Goal: Navigation & Orientation: Find specific page/section

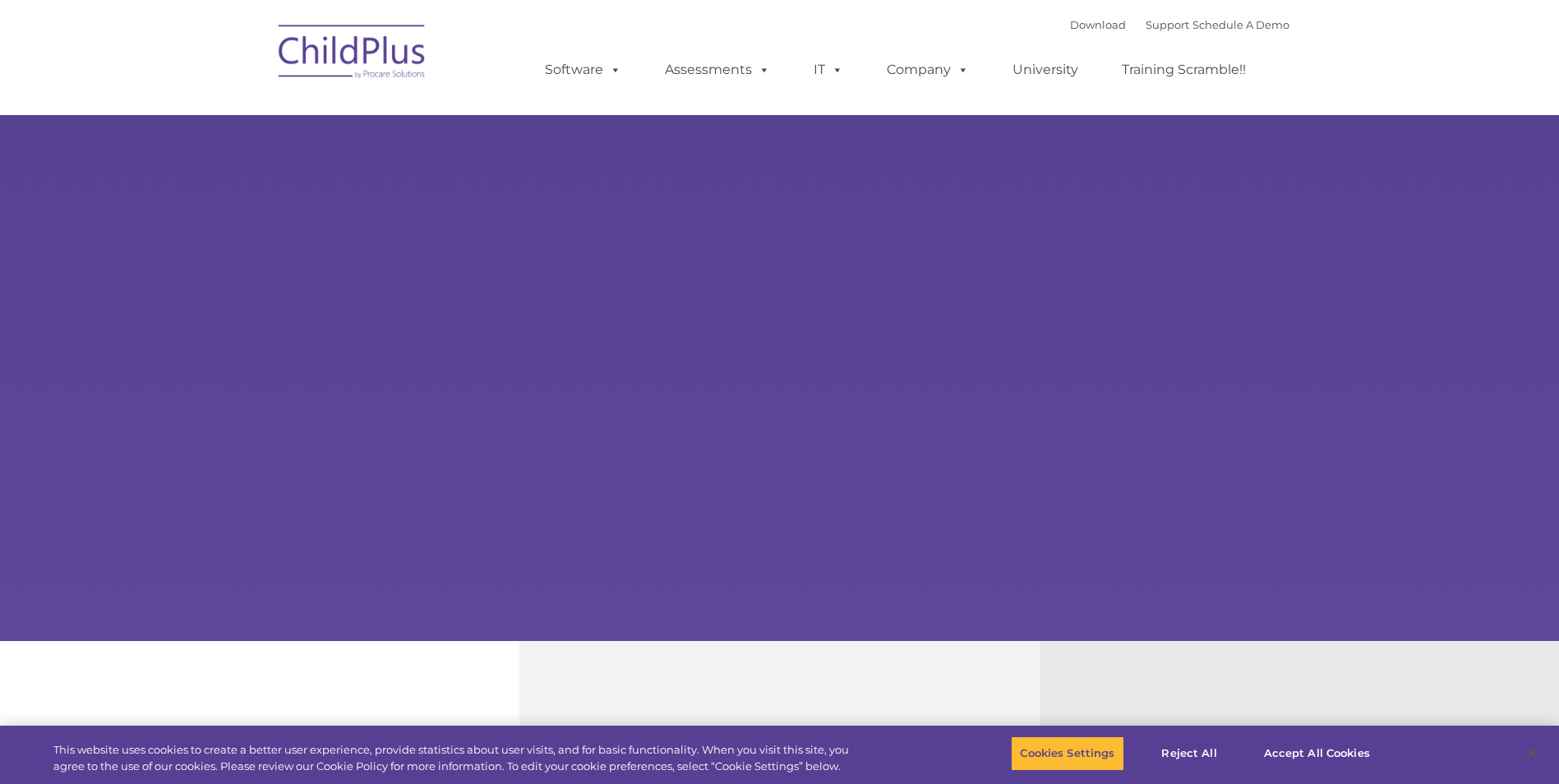
select select "MEDIUM"
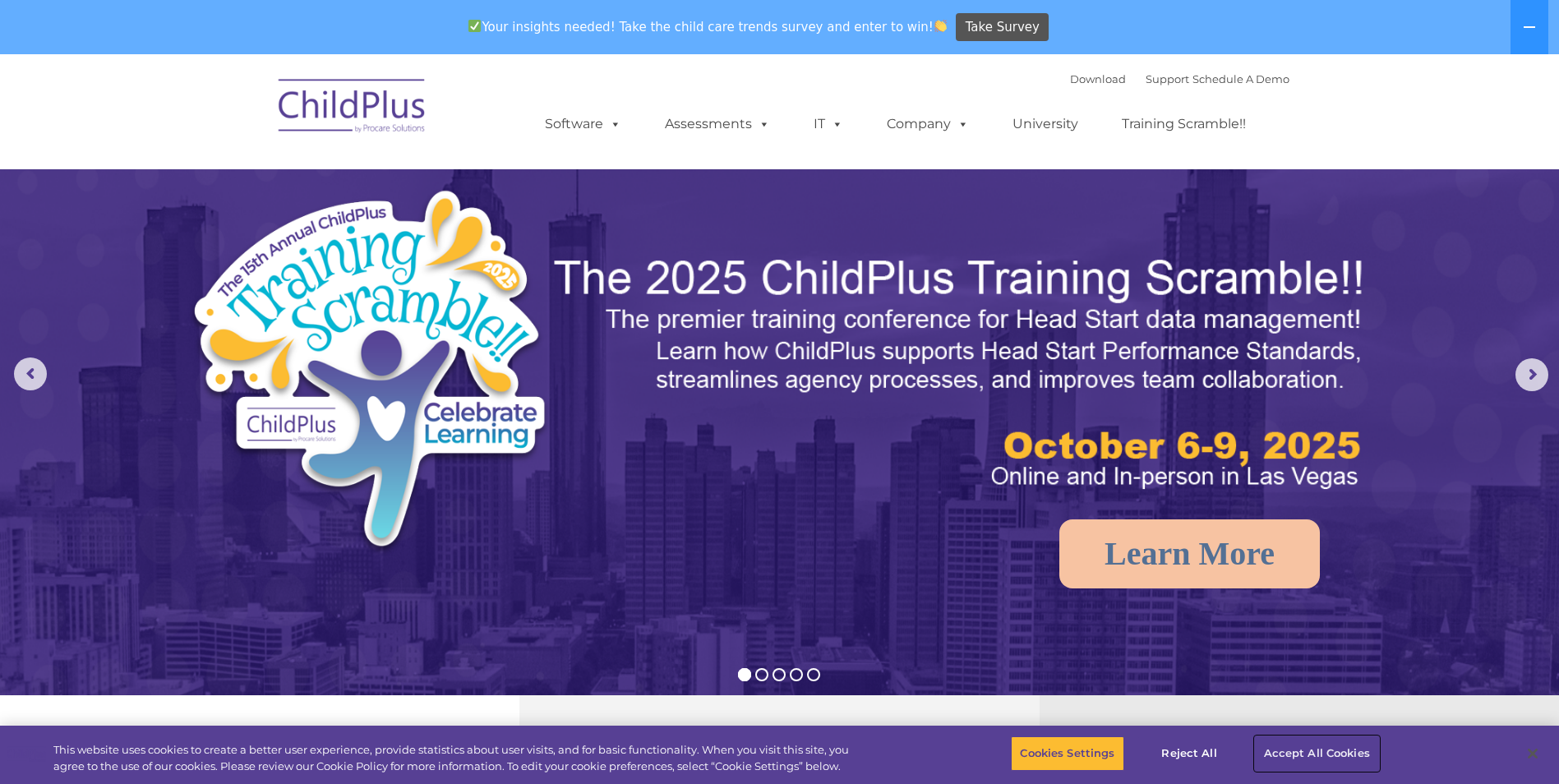
click at [1301, 757] on button "Accept All Cookies" at bounding box center [1317, 754] width 124 height 35
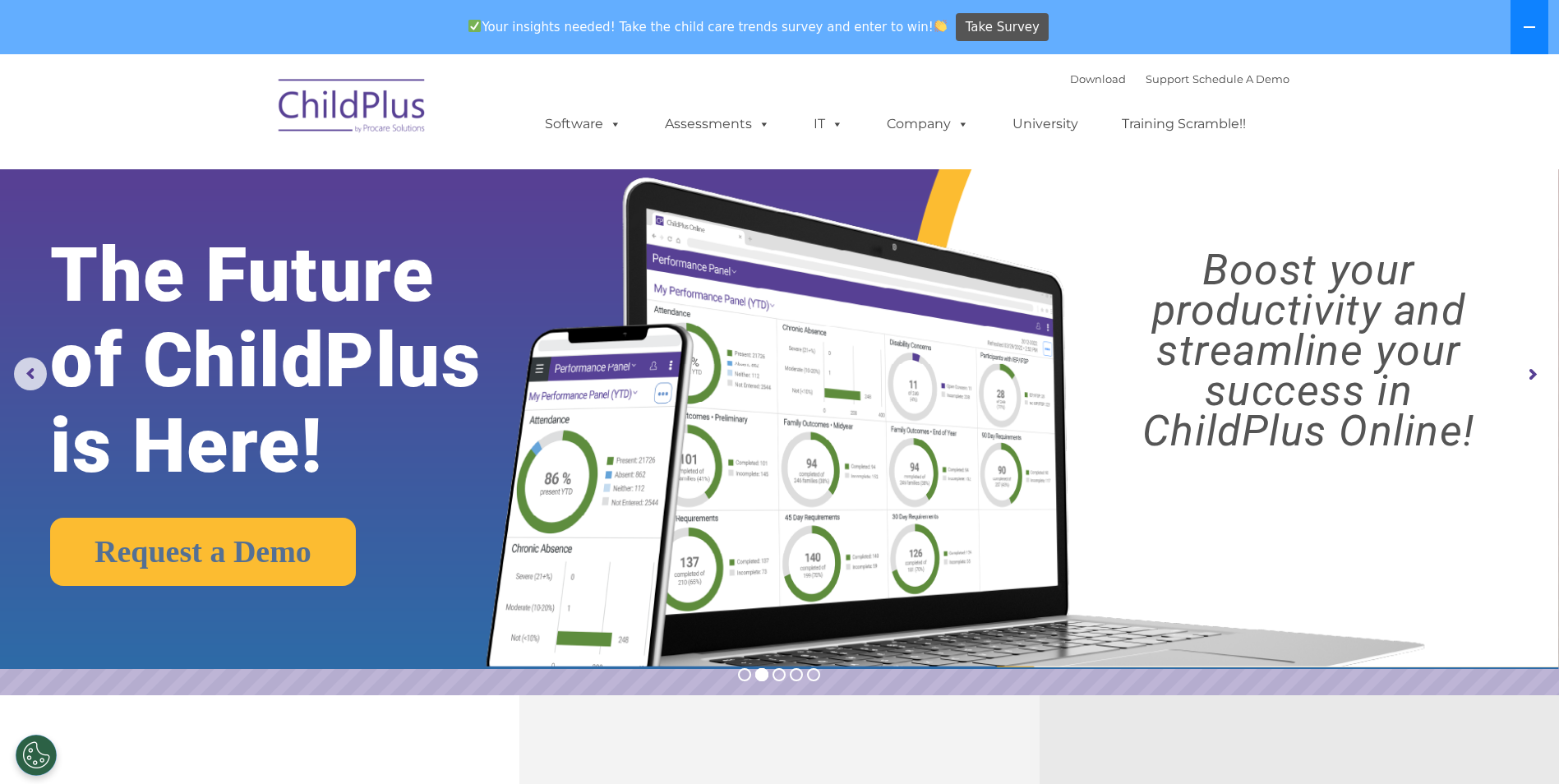
click at [1536, 25] on icon at bounding box center [1529, 27] width 13 height 13
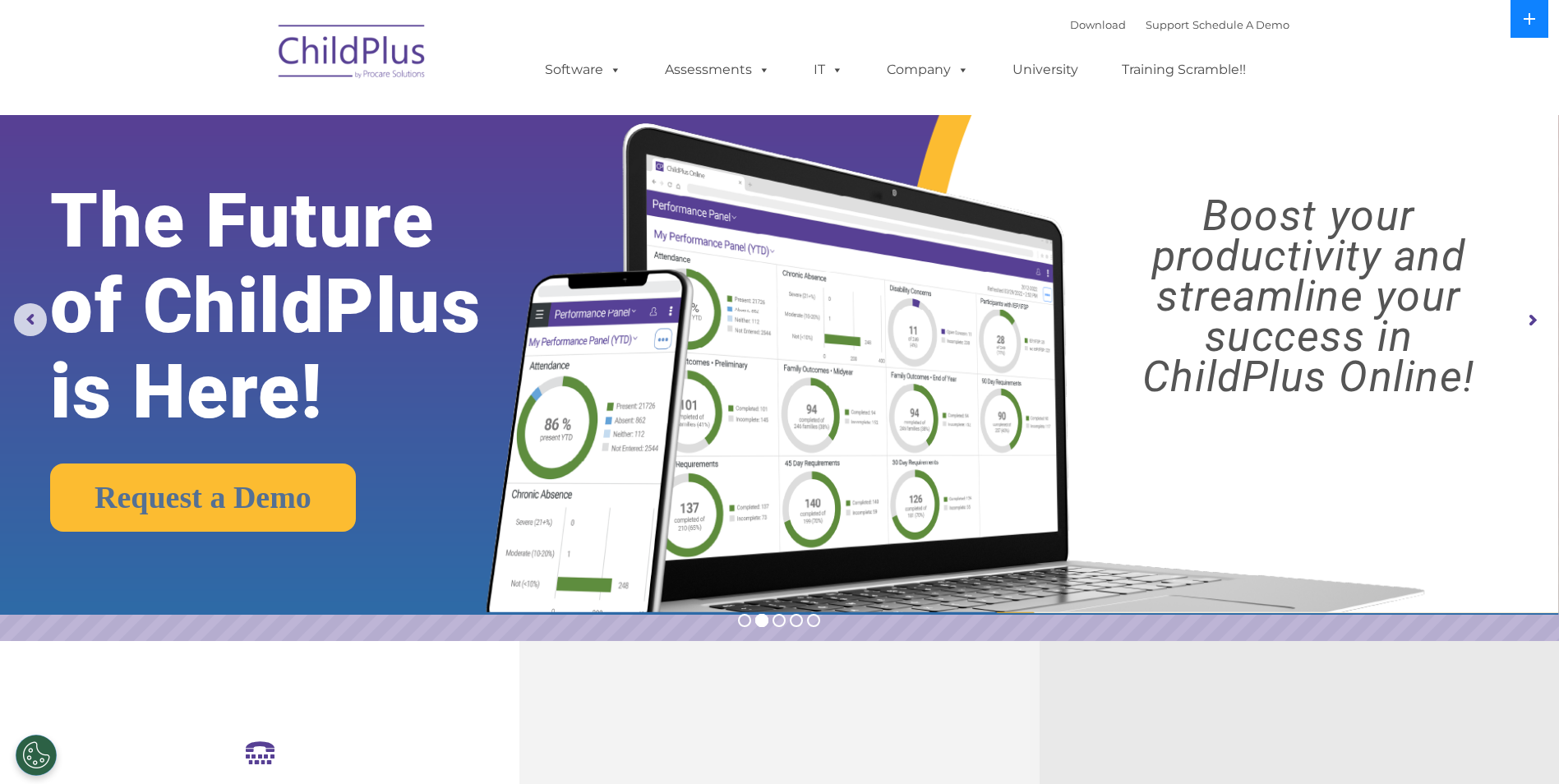
click at [1529, 21] on icon at bounding box center [1529, 18] width 13 height 13
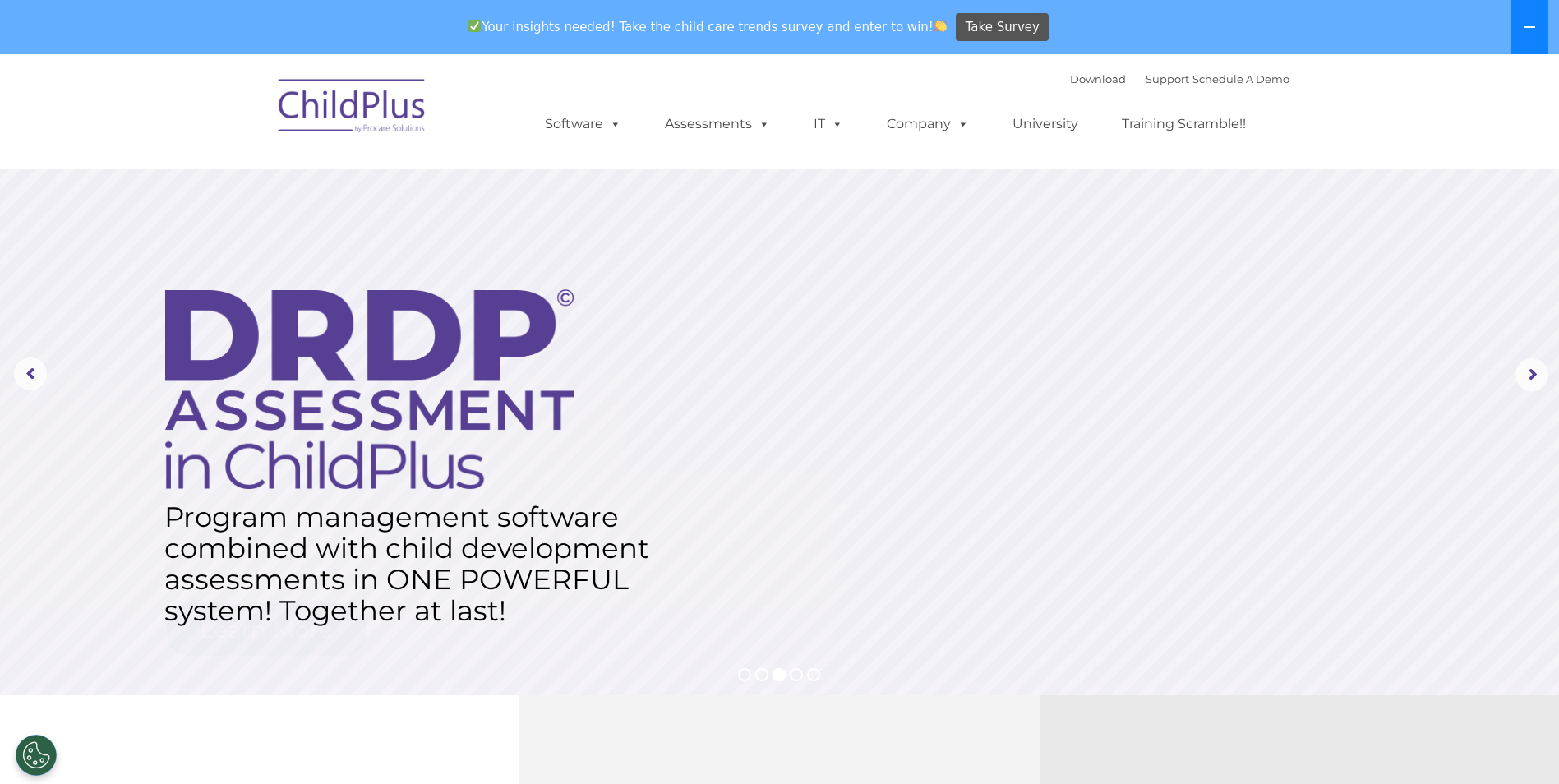
click at [1529, 21] on icon at bounding box center [1529, 27] width 13 height 13
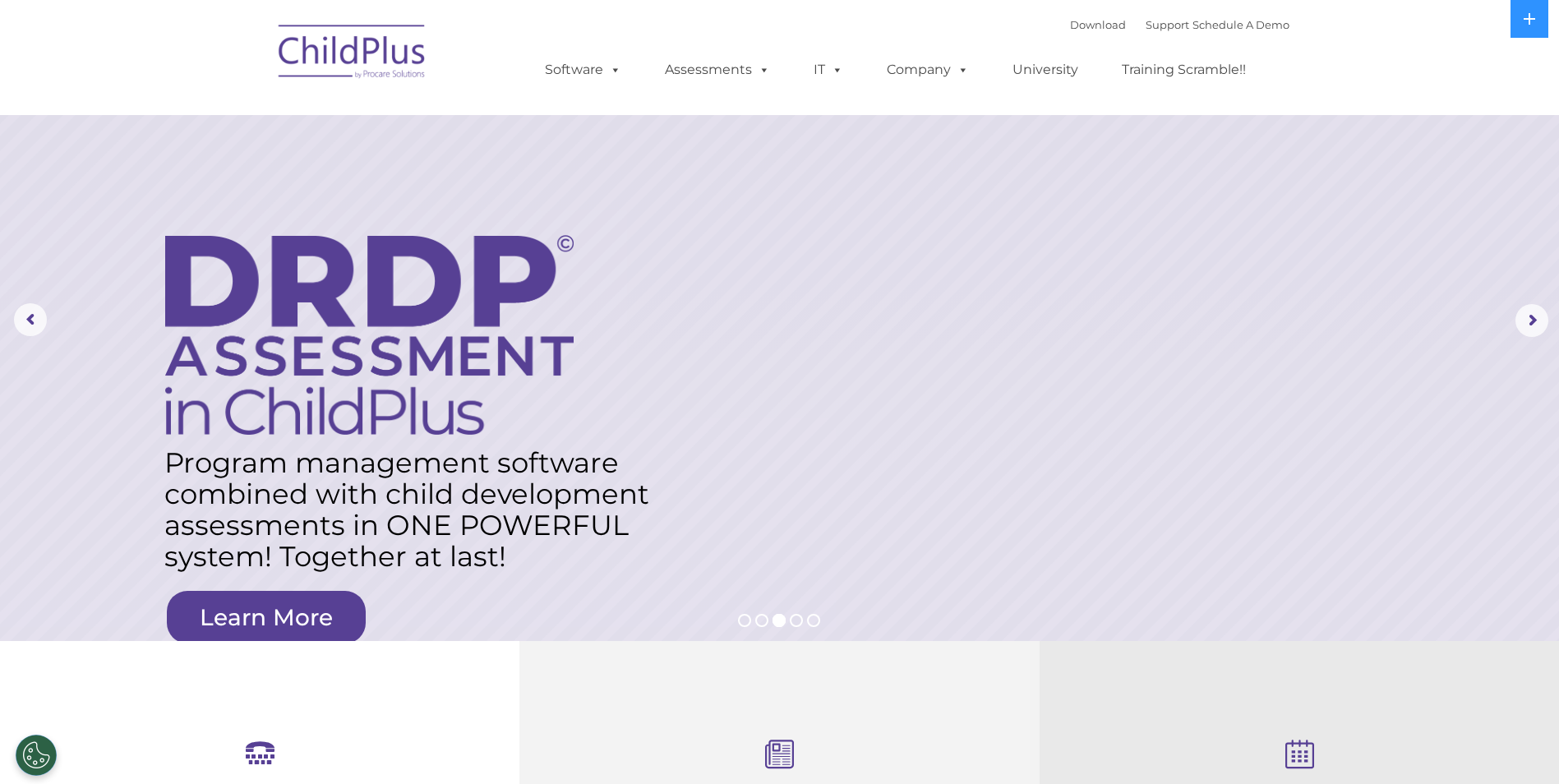
click at [362, 49] on img at bounding box center [352, 54] width 164 height 82
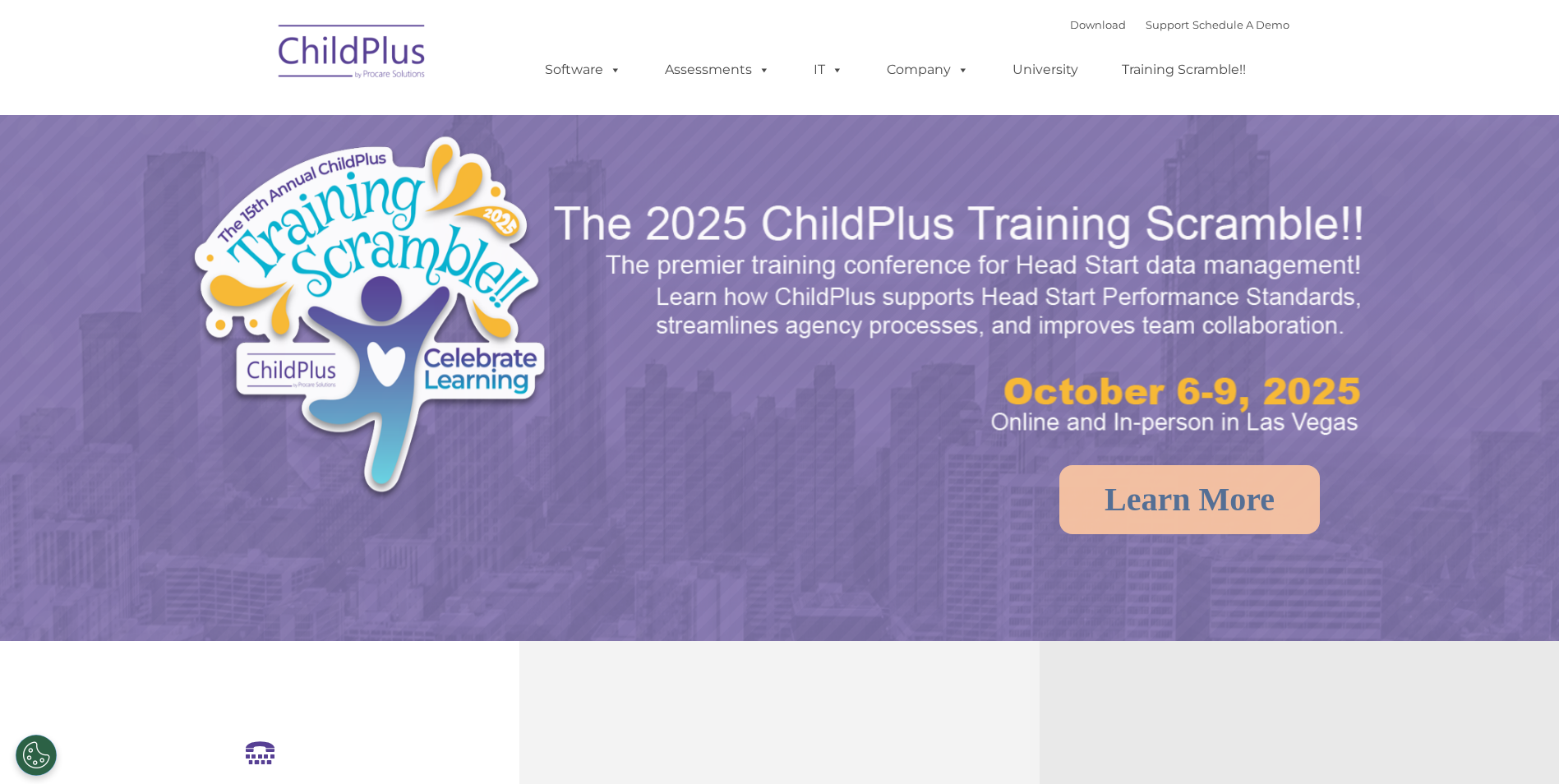
select select "MEDIUM"
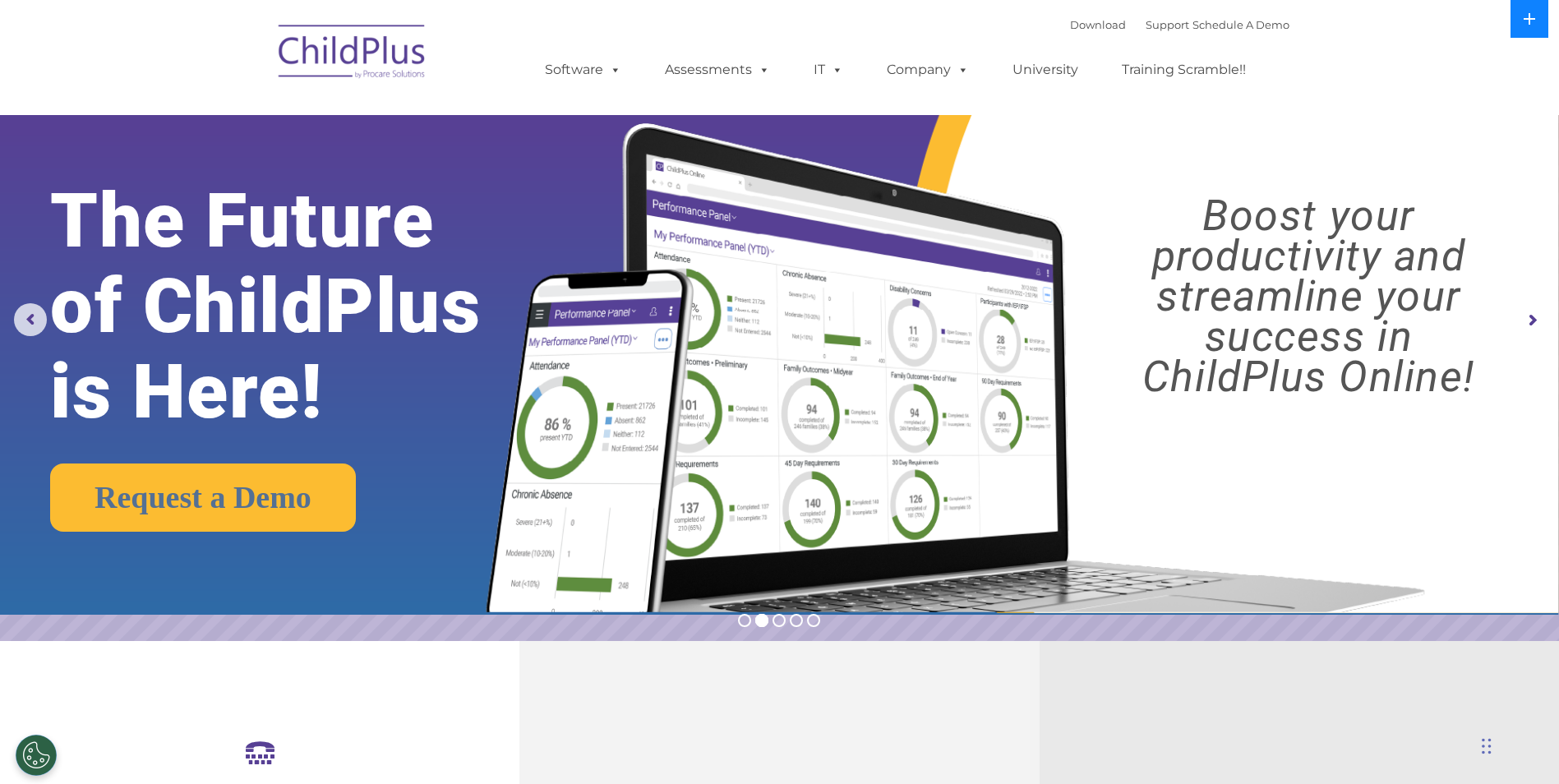
click at [1533, 18] on icon at bounding box center [1530, 19] width 12 height 12
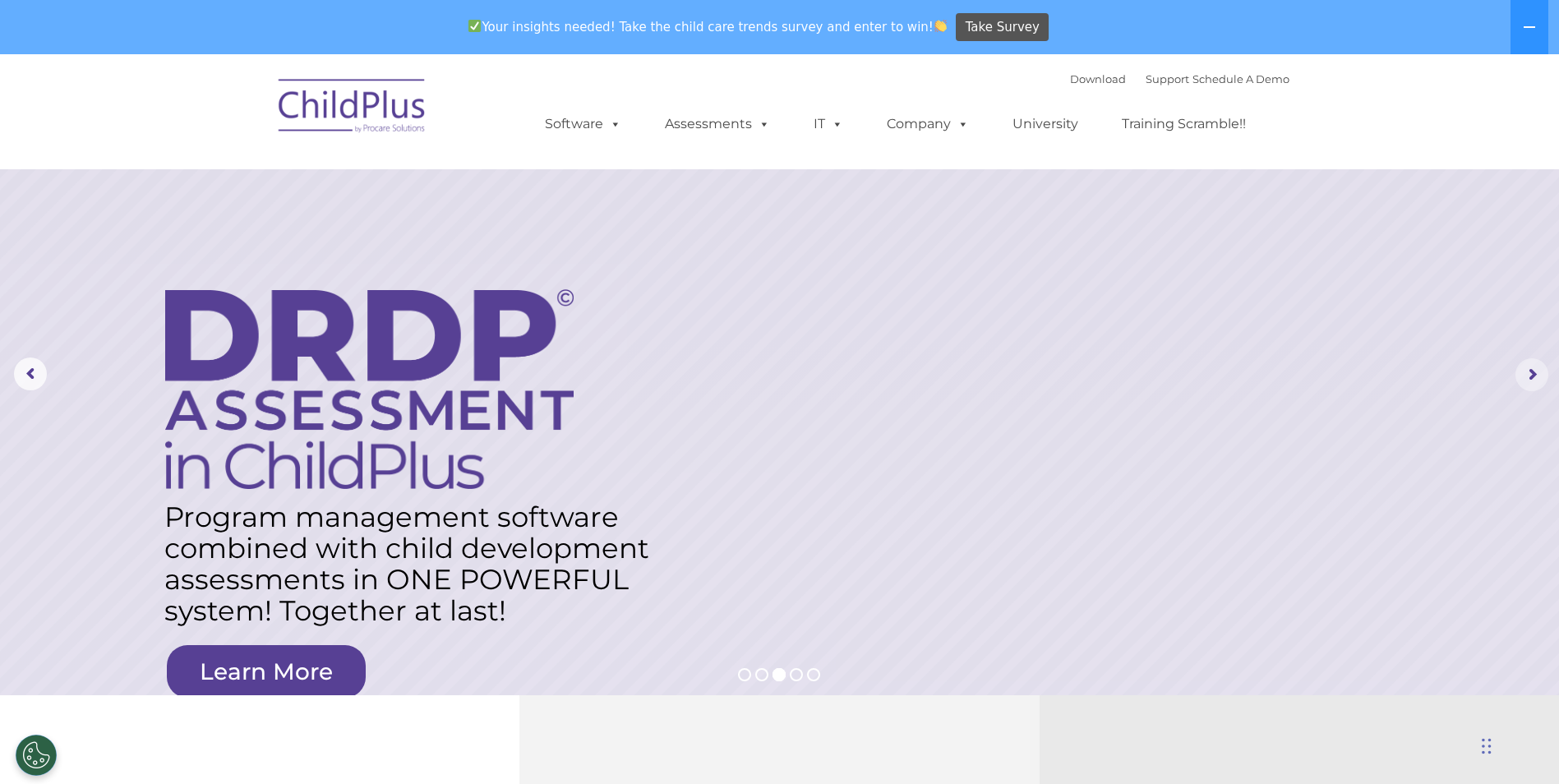
click at [1542, 379] on rs-arrow at bounding box center [1532, 374] width 33 height 33
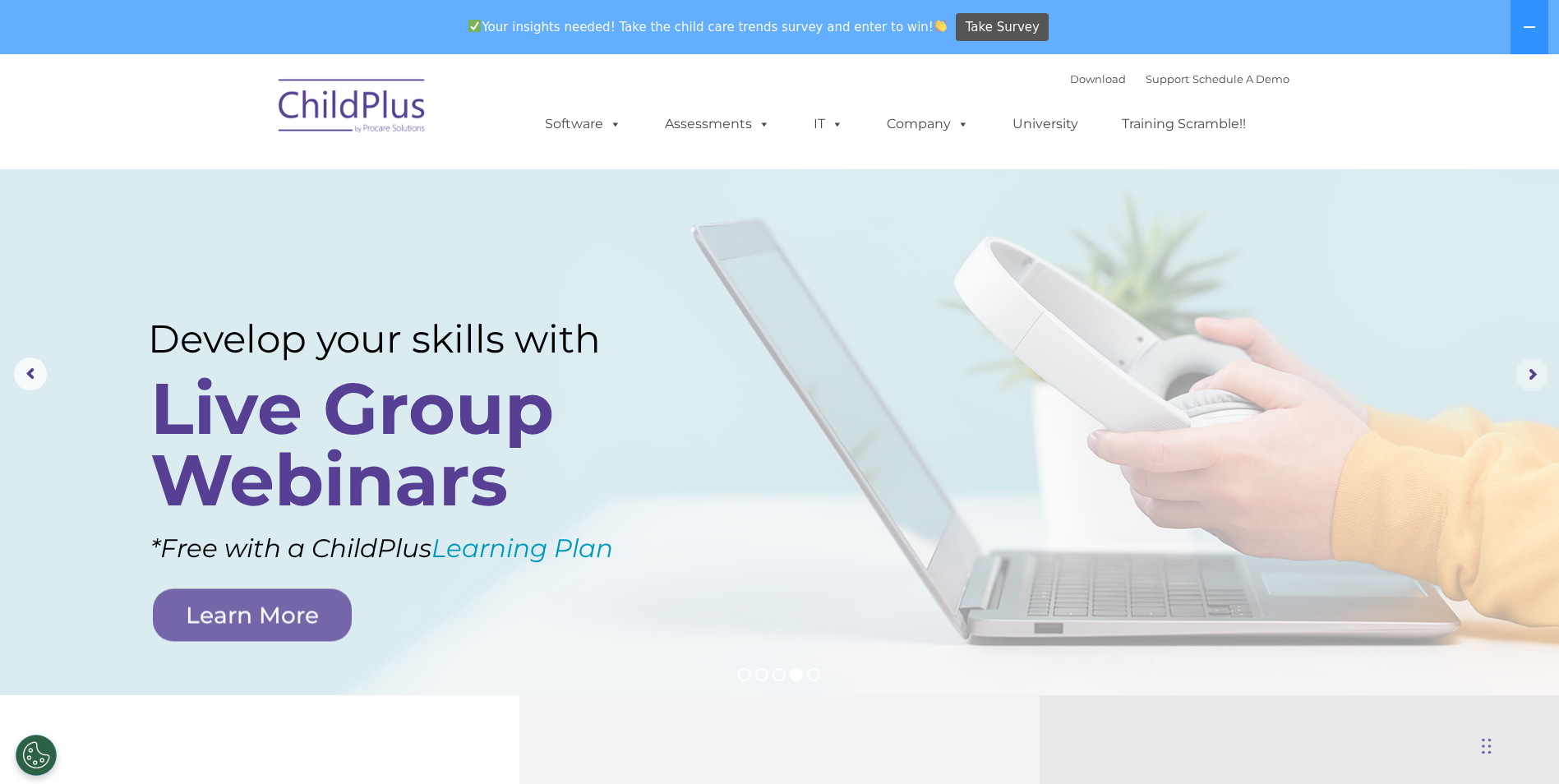
click at [1535, 372] on rs-arrow at bounding box center [1532, 374] width 33 height 33
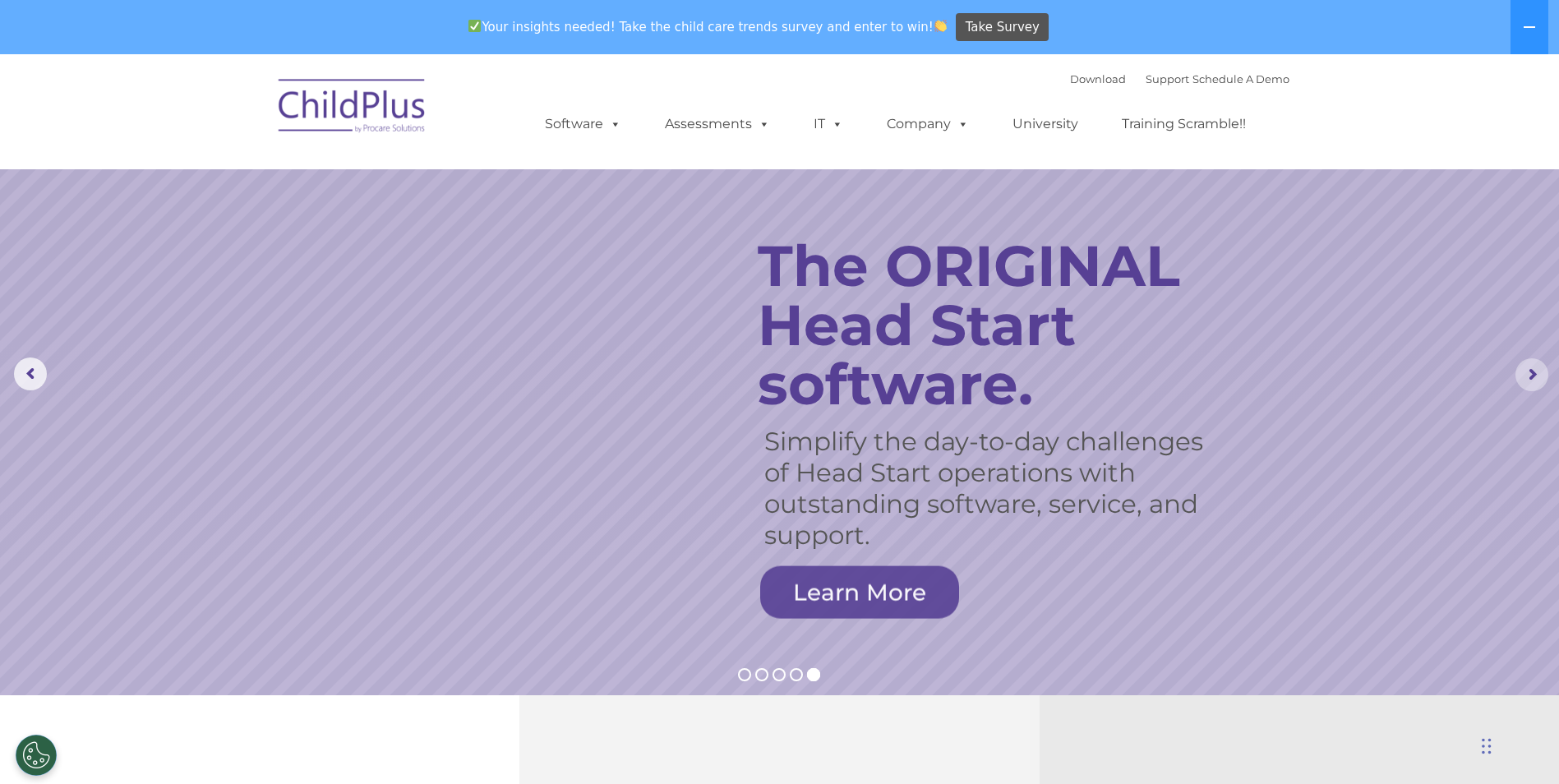
click at [1535, 372] on rs-arrow at bounding box center [1532, 374] width 33 height 33
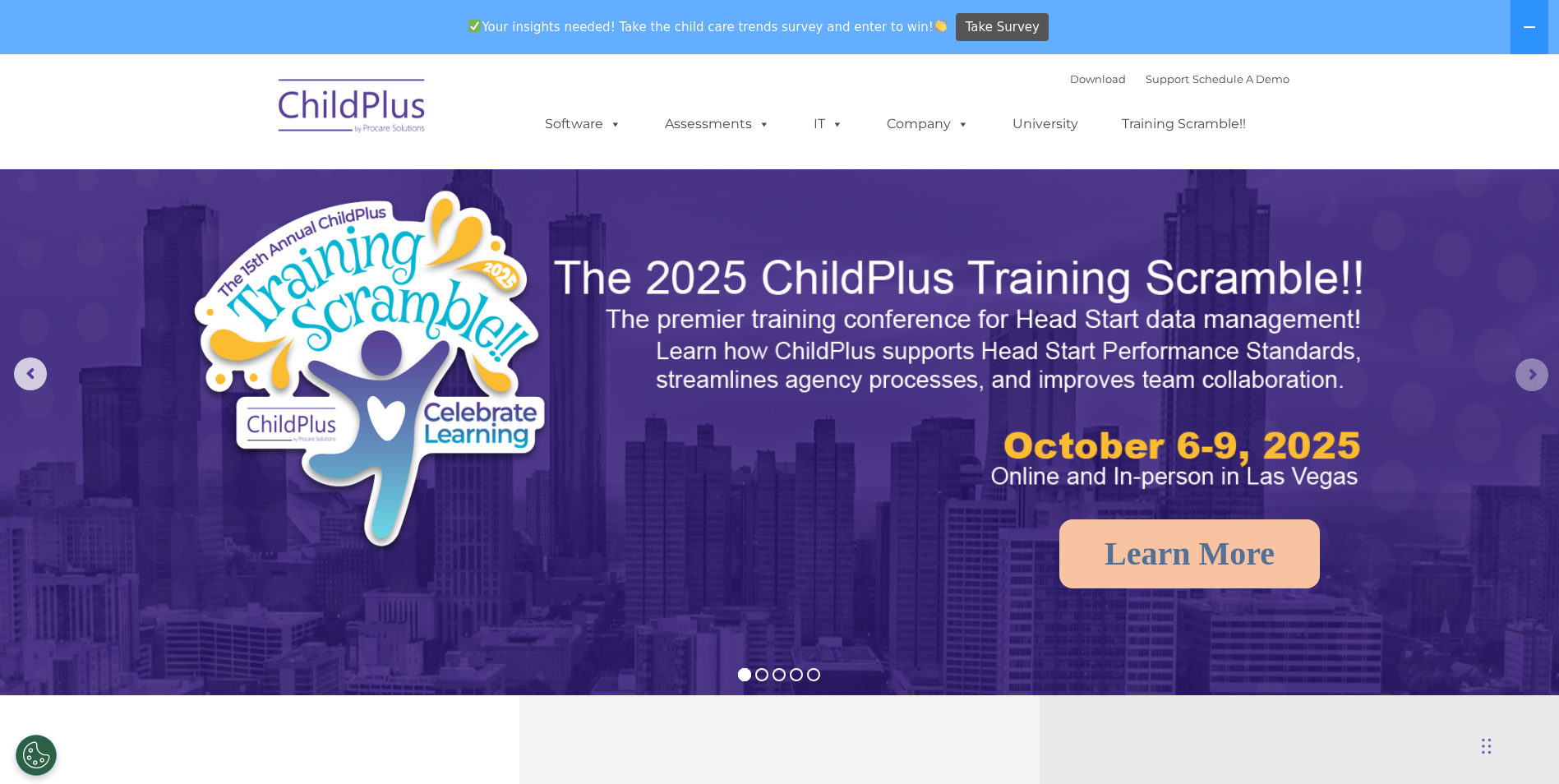
click at [1535, 372] on rs-arrow at bounding box center [1532, 374] width 33 height 33
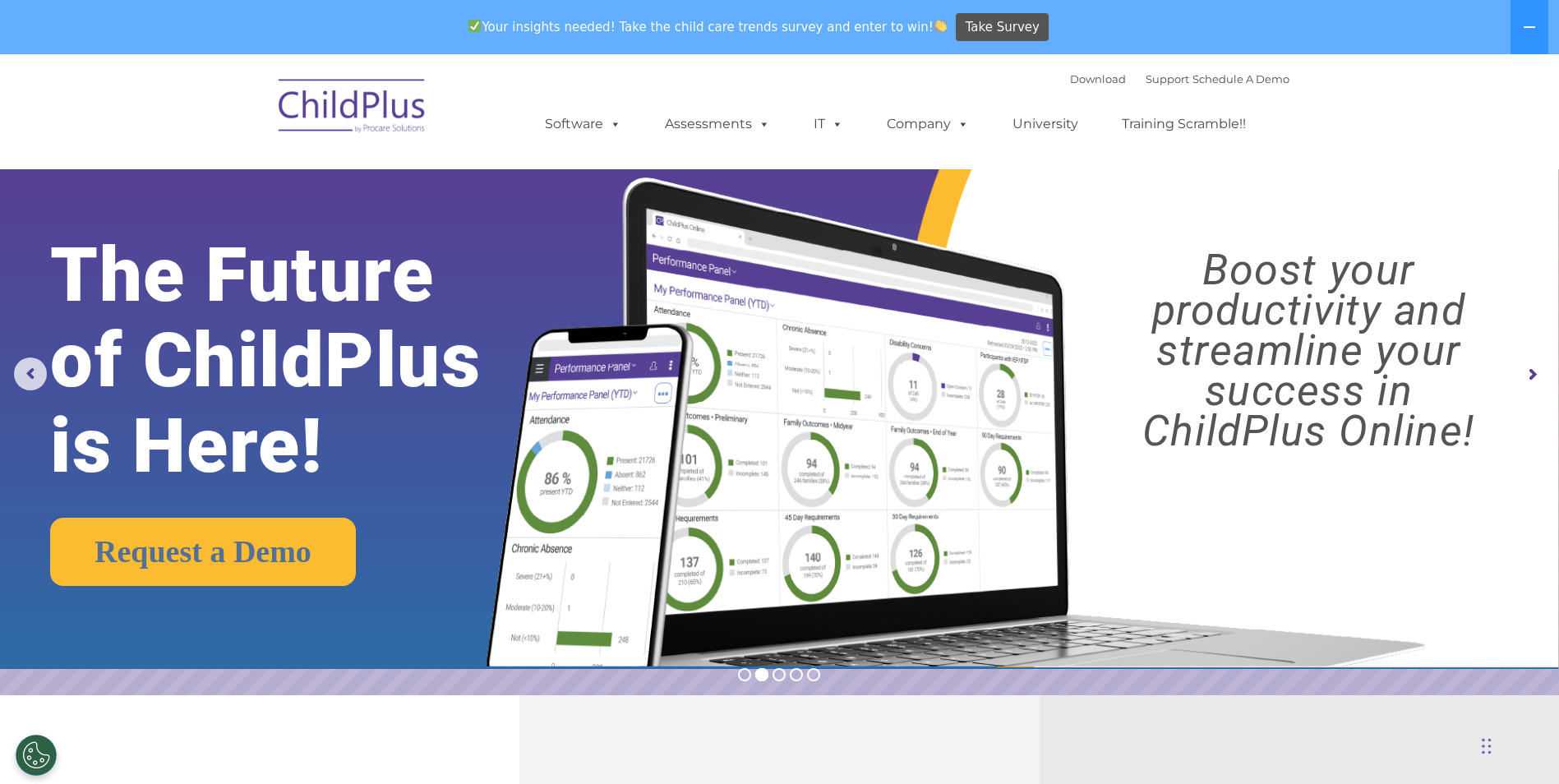
click at [1535, 372] on rs-arrow at bounding box center [1532, 374] width 33 height 33
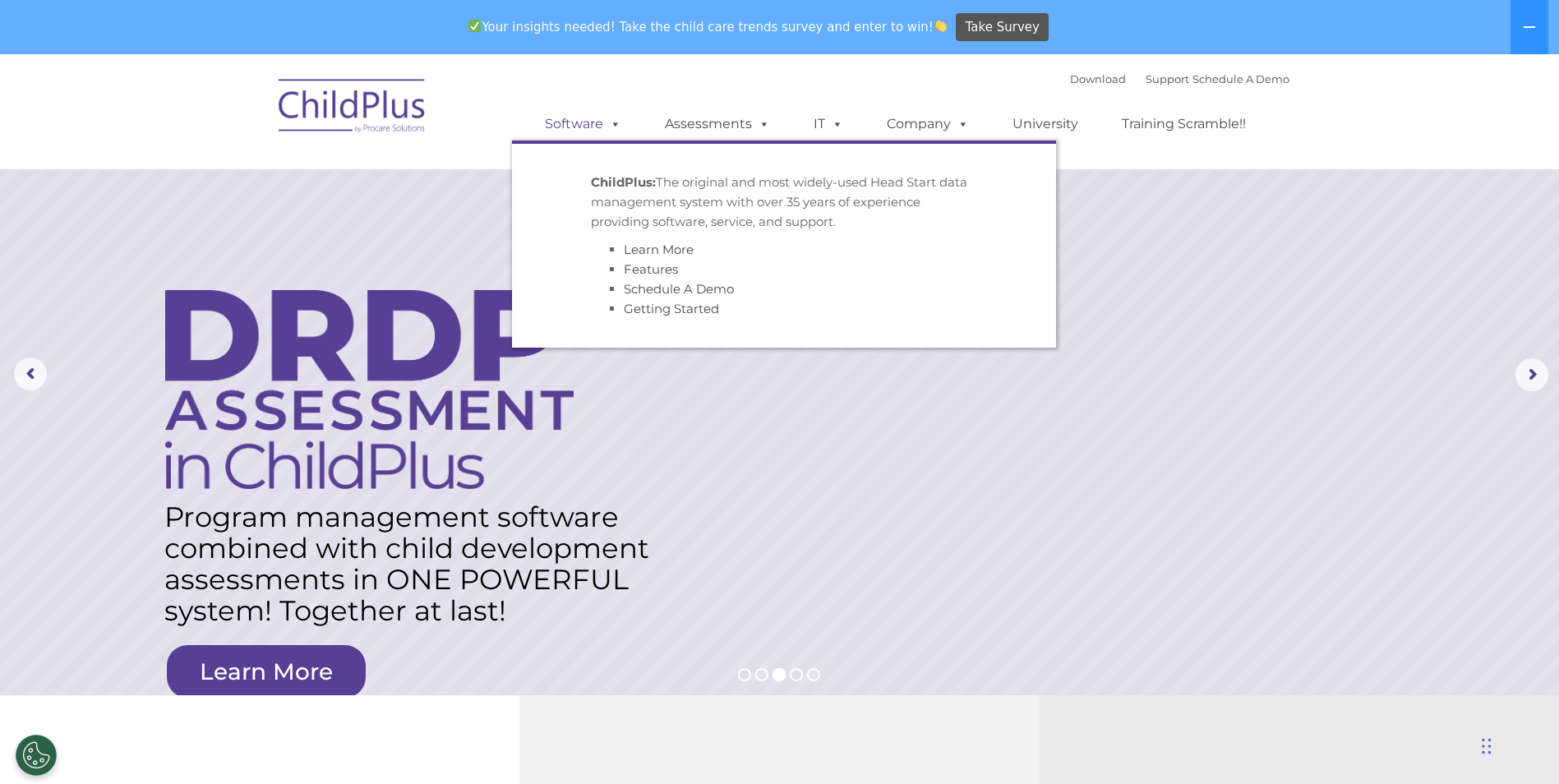
click at [587, 123] on link "Software" at bounding box center [583, 124] width 109 height 33
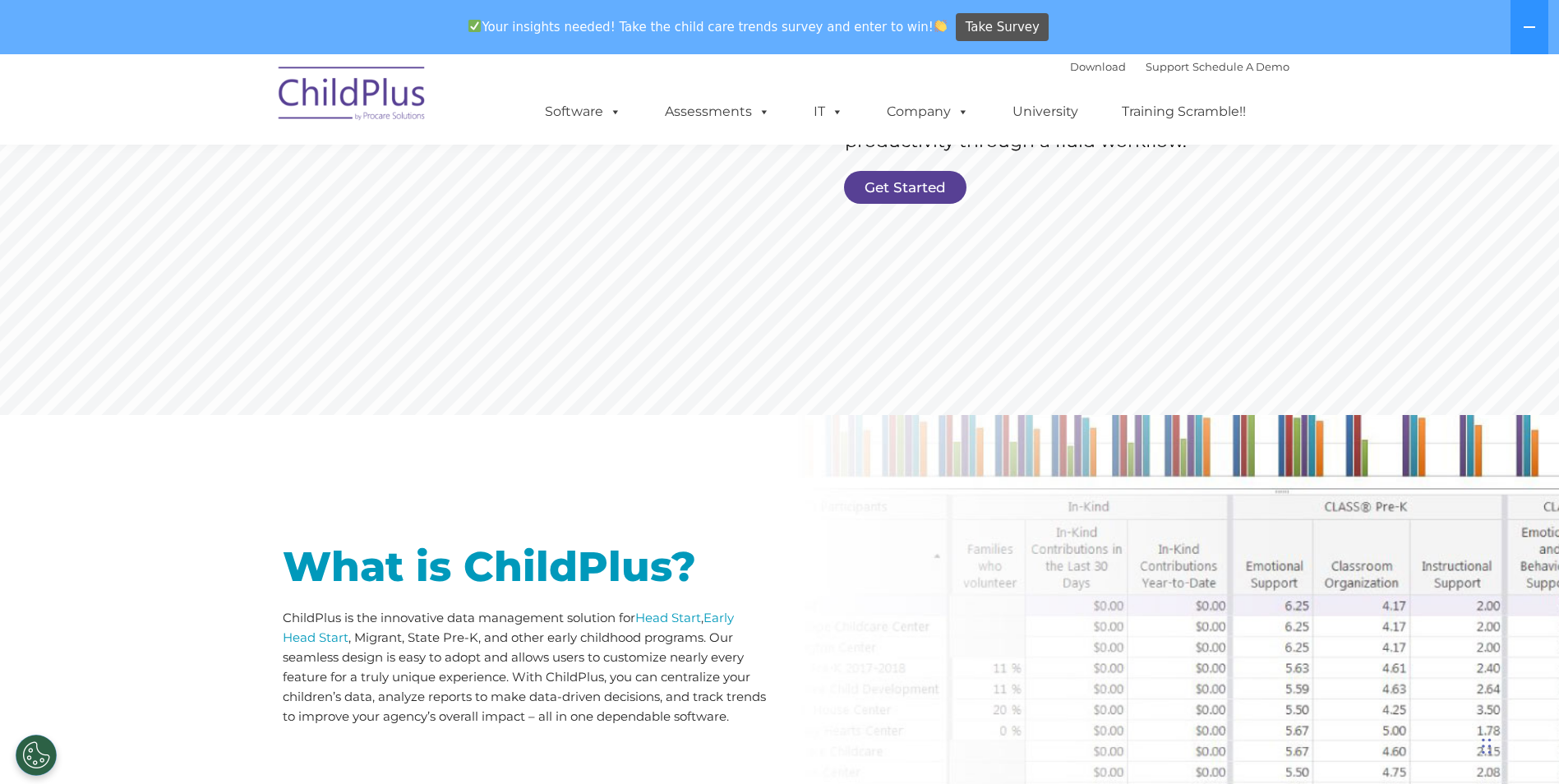
scroll to position [431, 0]
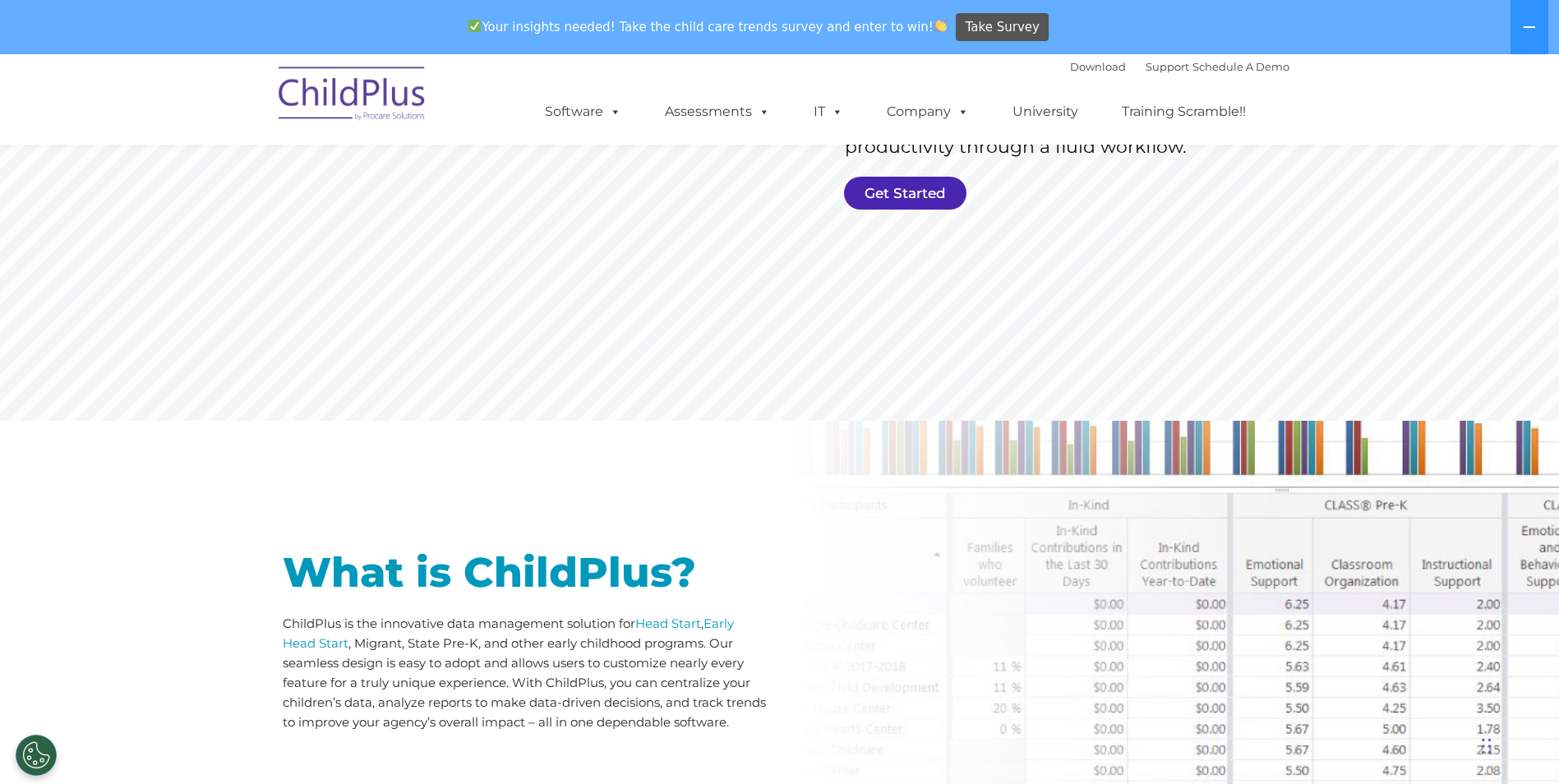
click at [905, 189] on link "Get Started" at bounding box center [905, 193] width 122 height 33
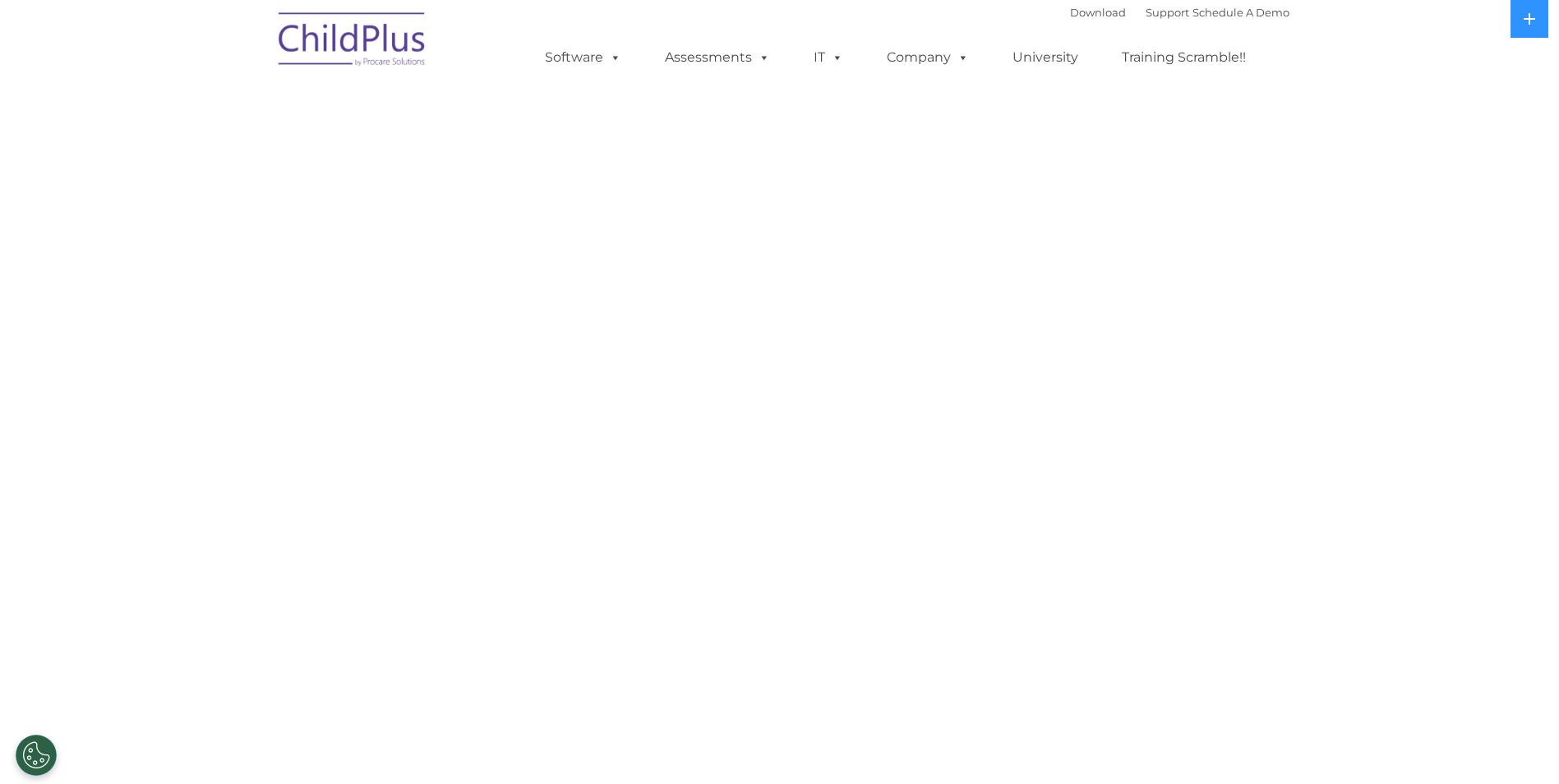
select select "MEDIUM"
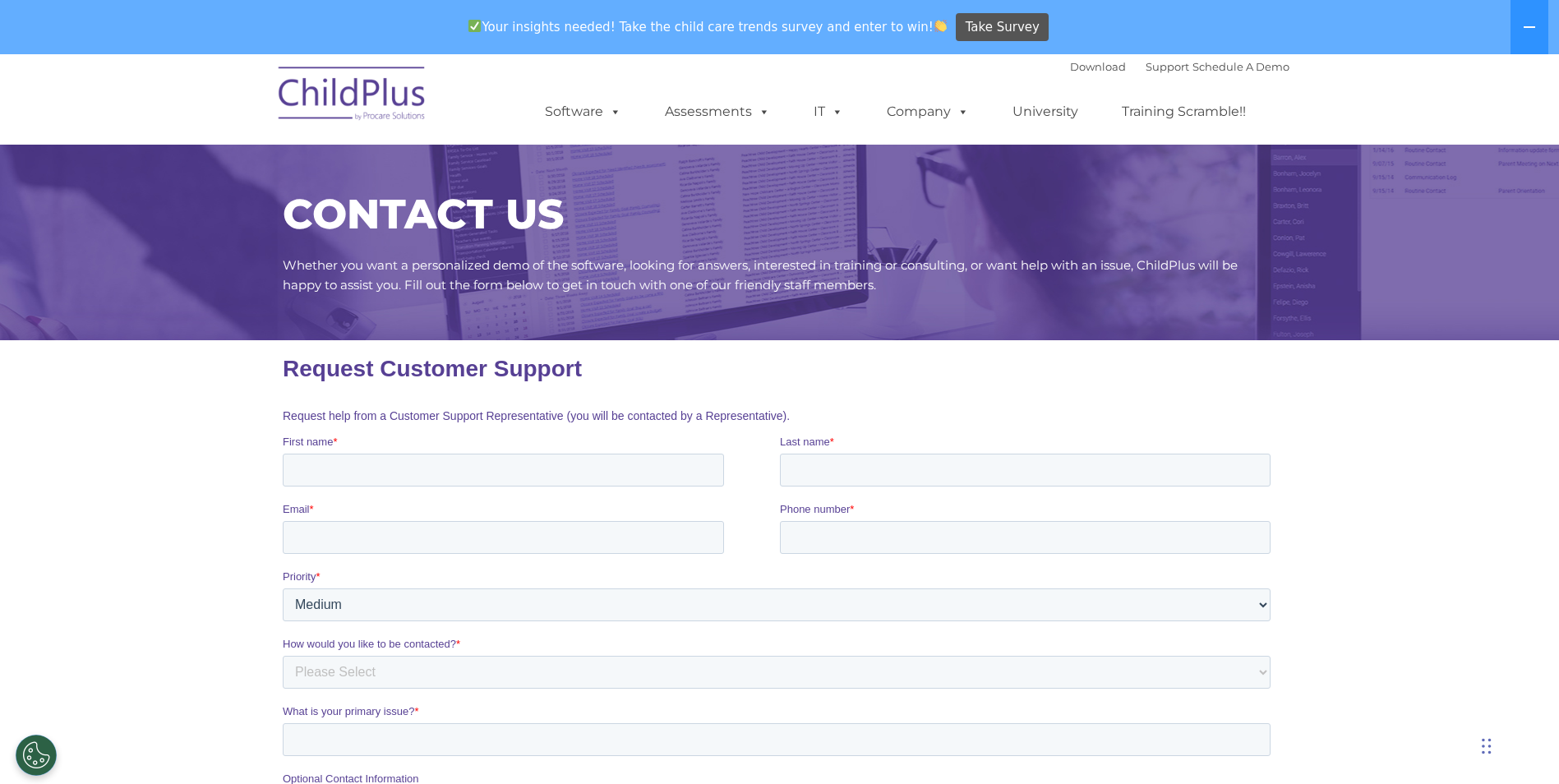
click at [371, 99] on img at bounding box center [352, 96] width 164 height 82
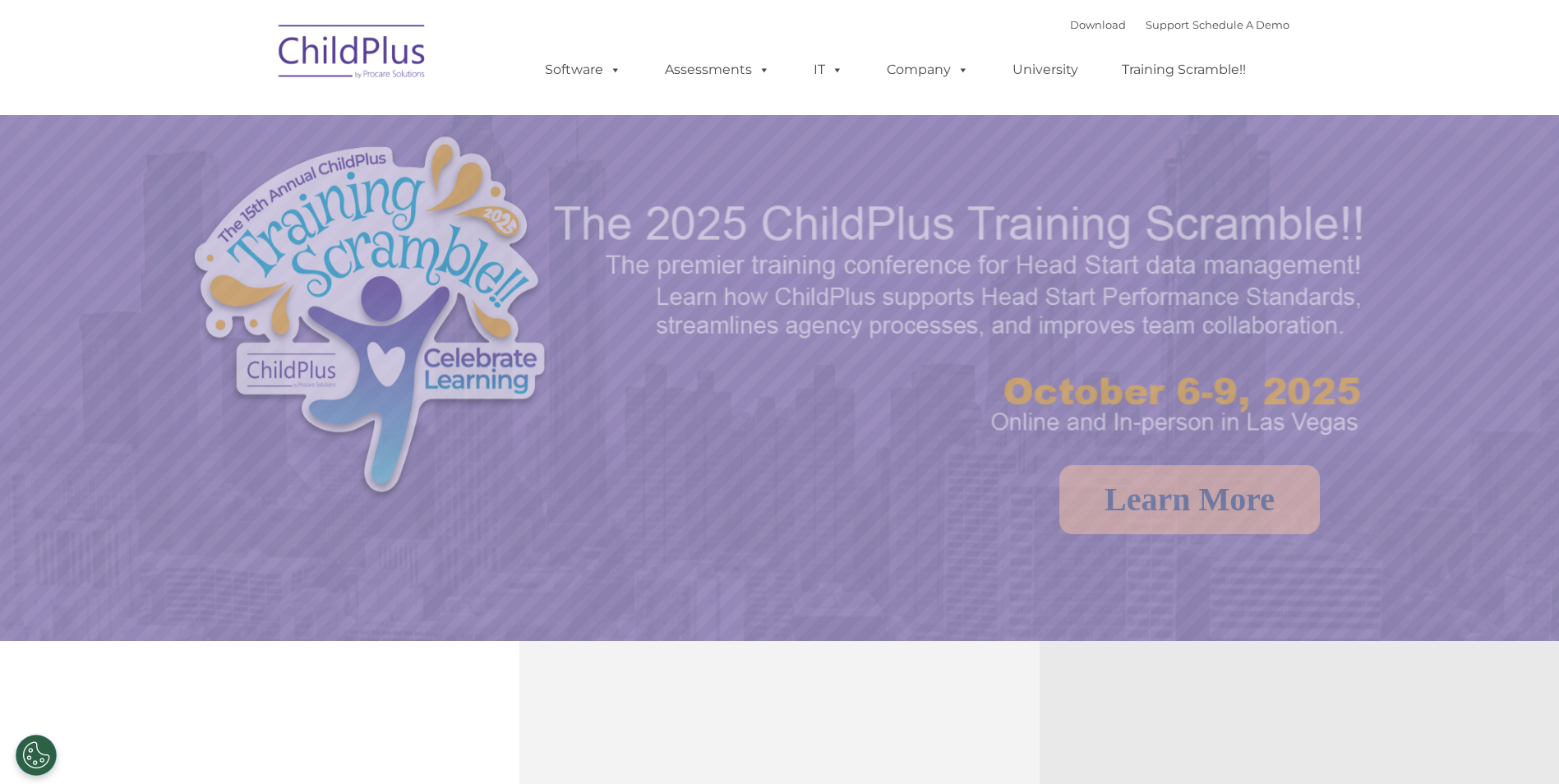
select select "MEDIUM"
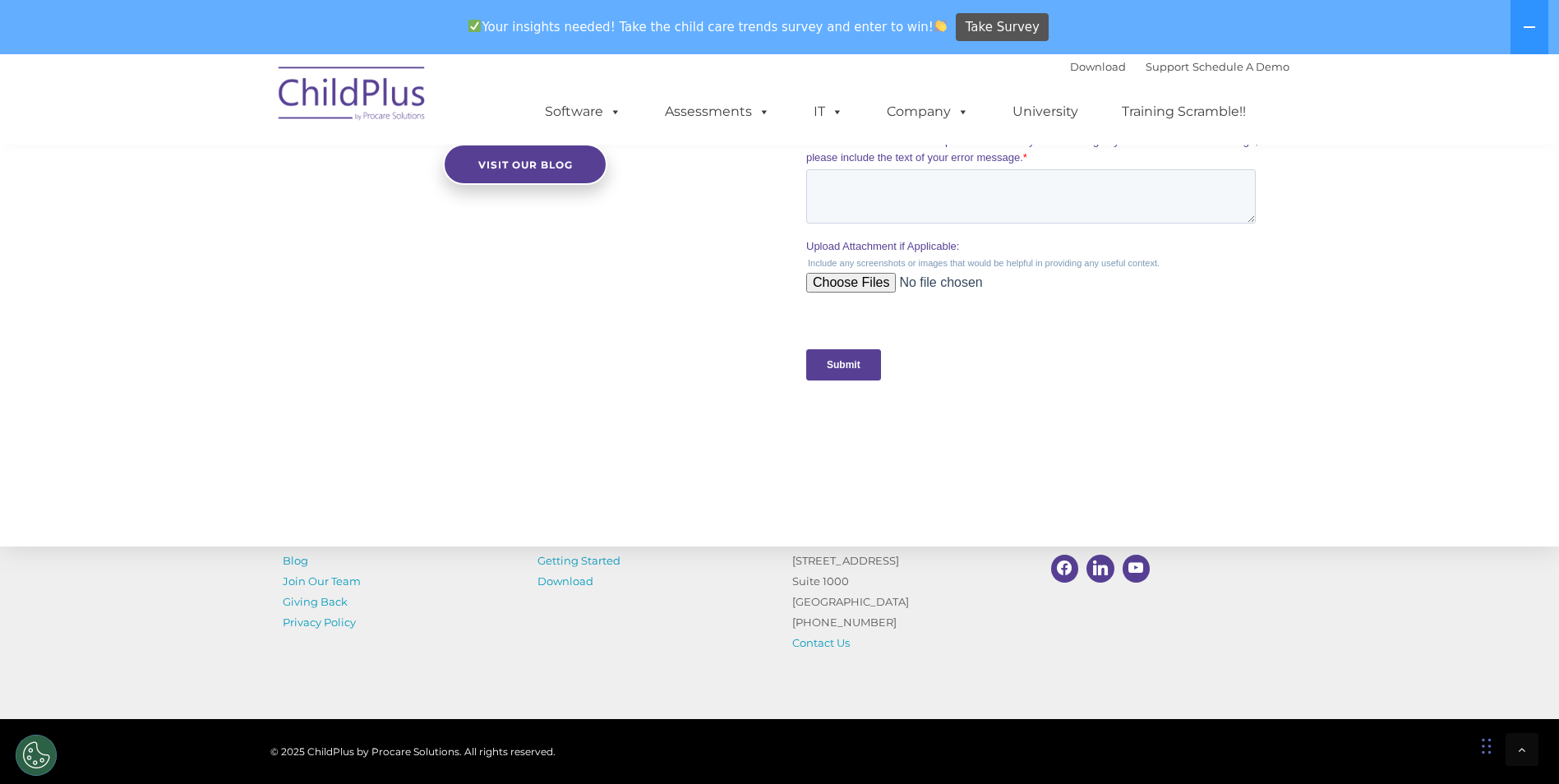
scroll to position [1642, 0]
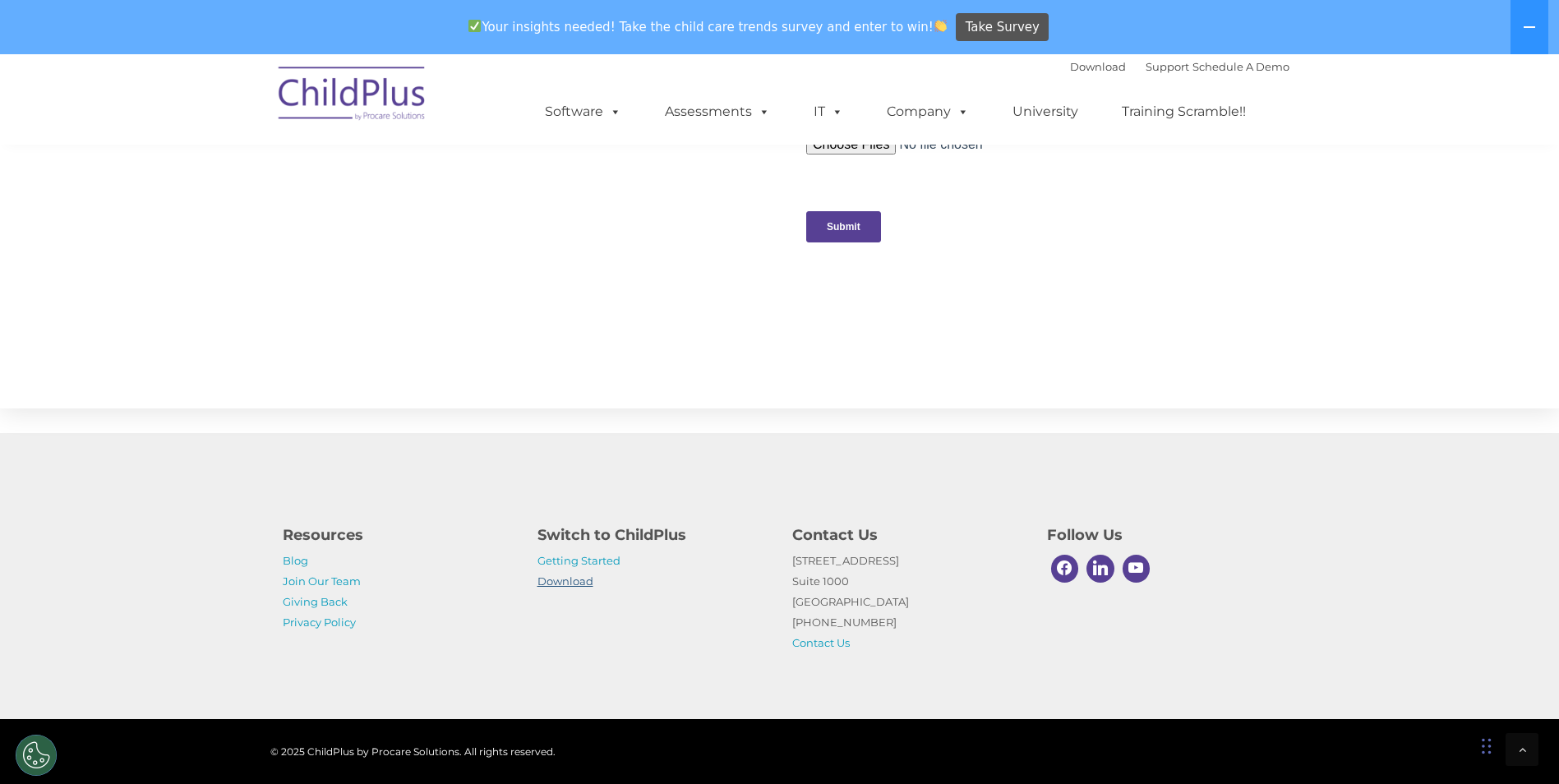
click at [565, 584] on link "Download" at bounding box center [566, 581] width 56 height 13
